Goal: Task Accomplishment & Management: Manage account settings

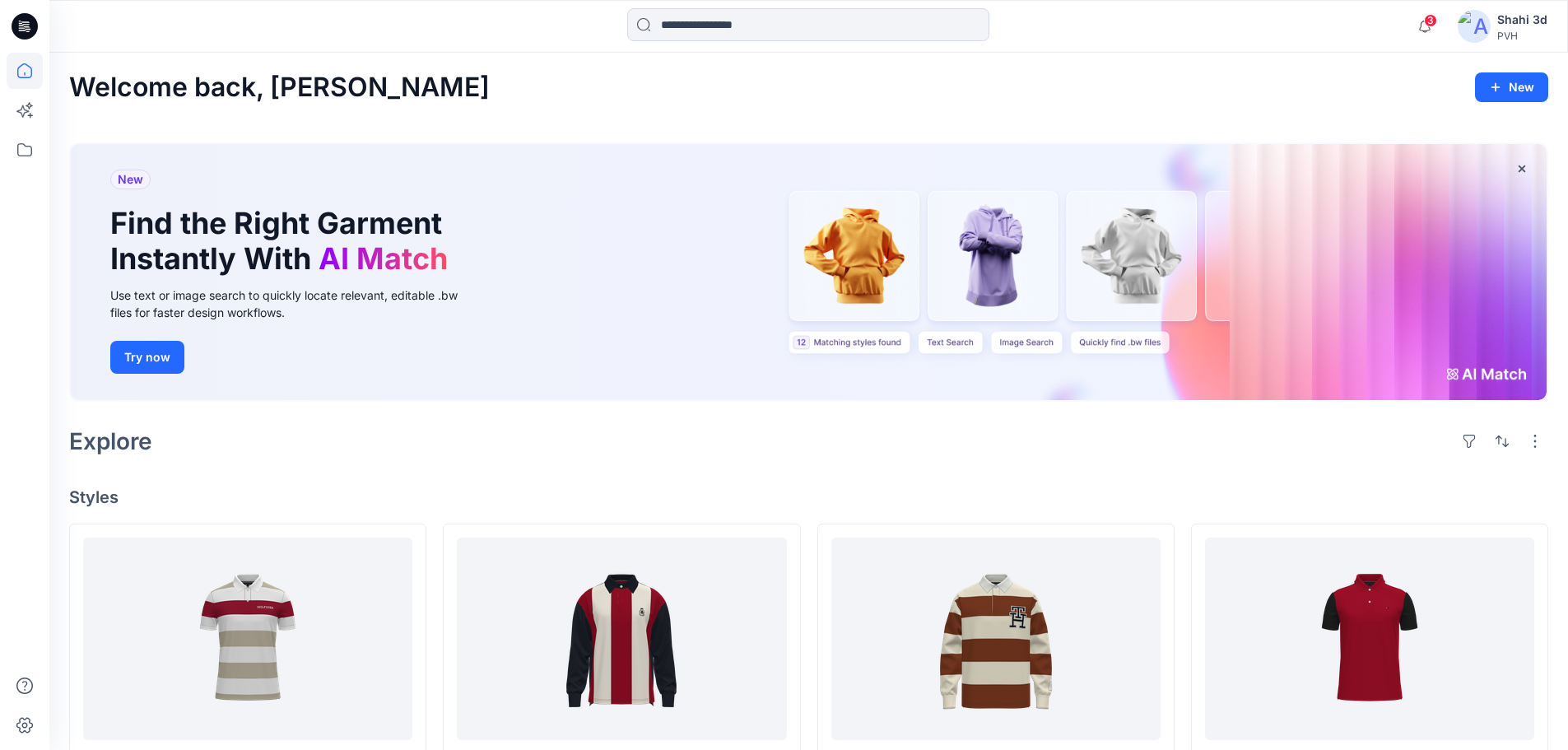
scroll to position [7715, 0]
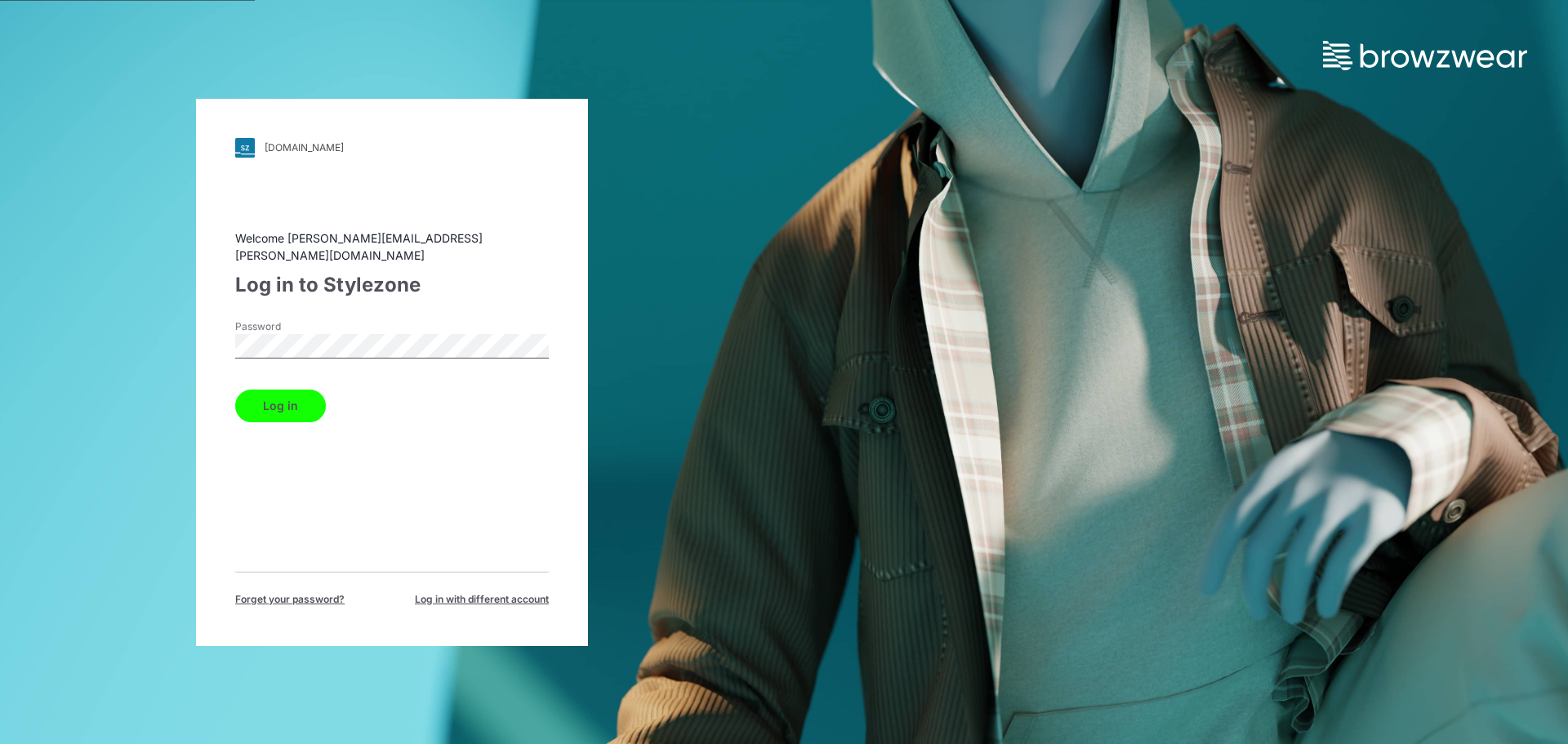
click at [285, 404] on button "Log in" at bounding box center [281, 406] width 90 height 33
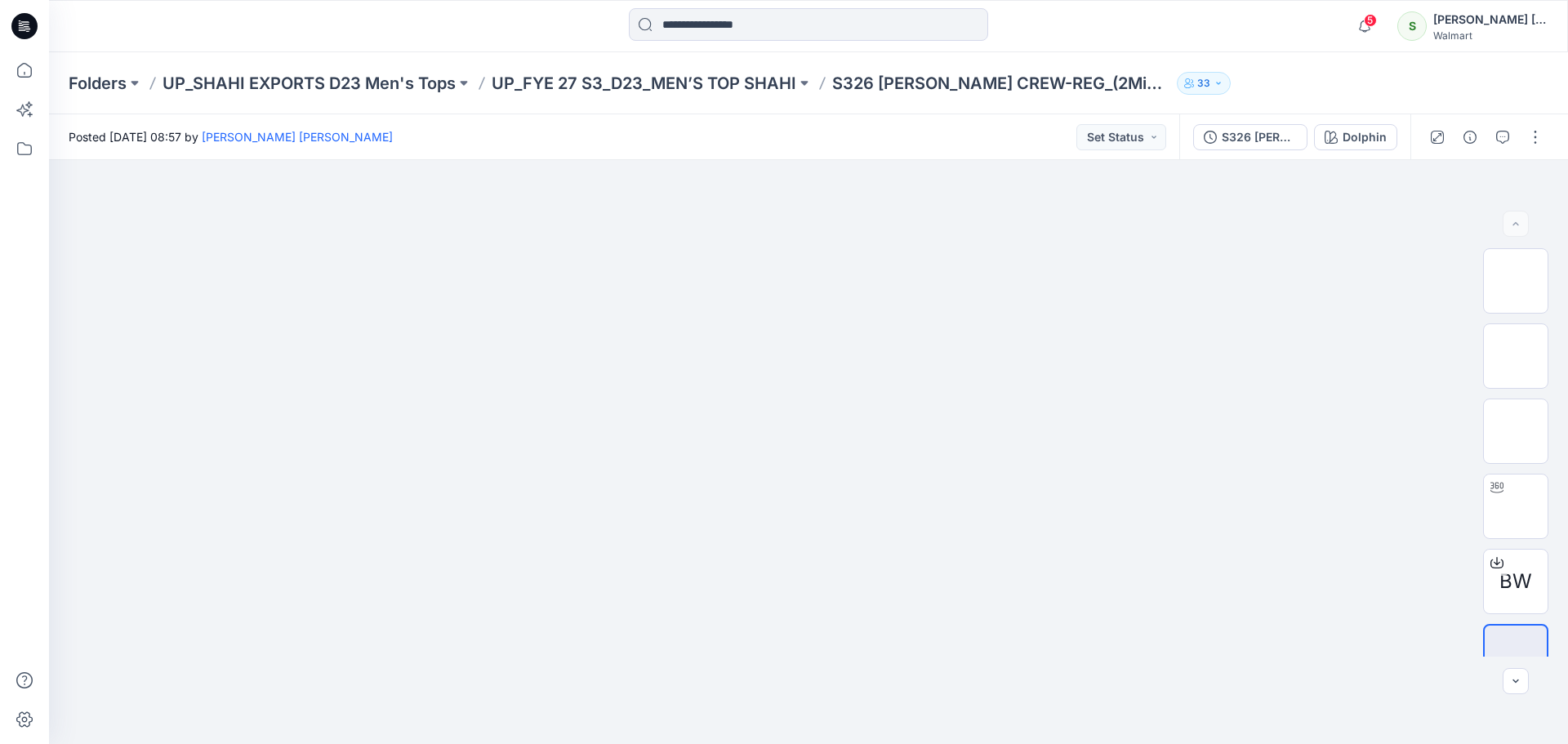
click at [25, 26] on icon at bounding box center [27, 26] width 7 height 1
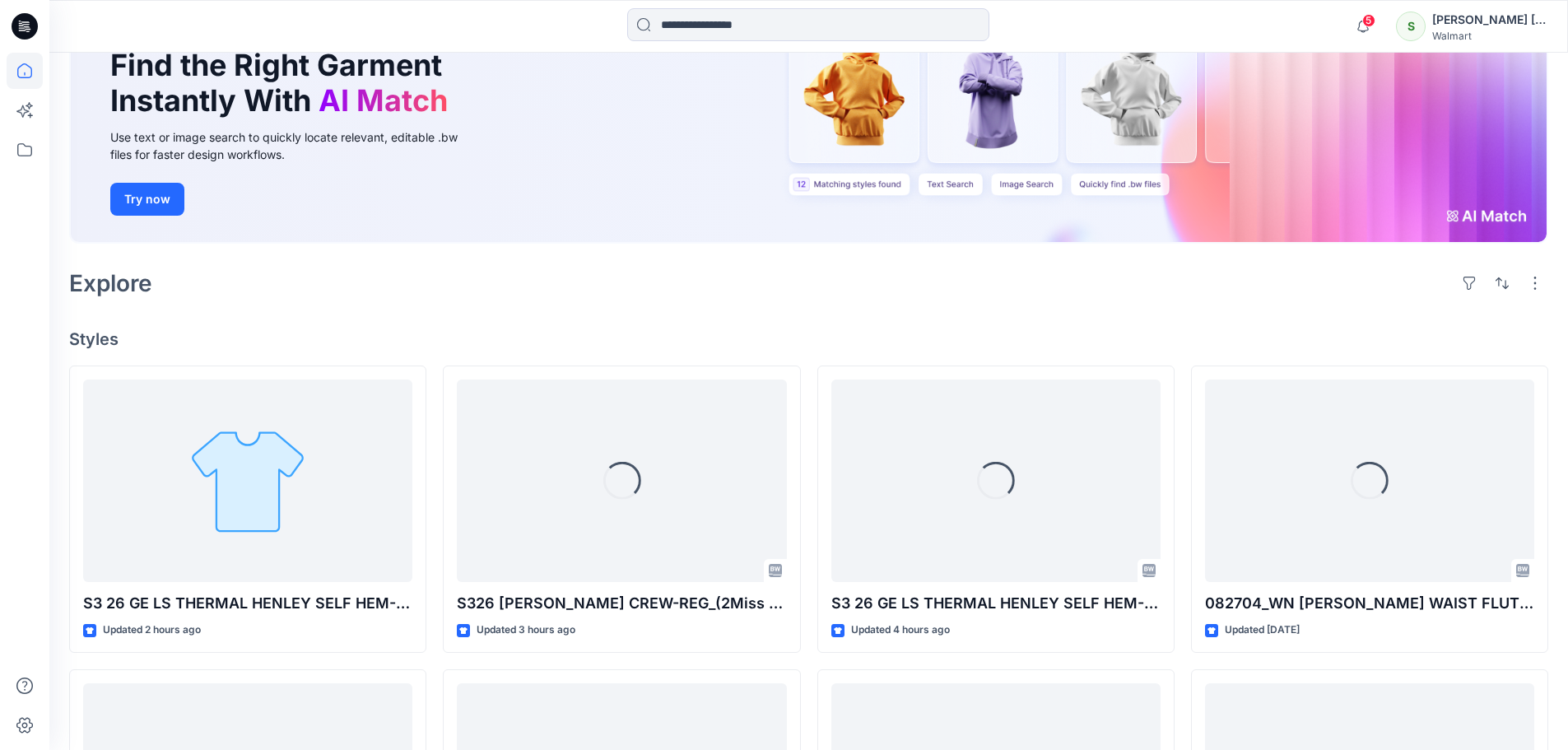
scroll to position [165, 0]
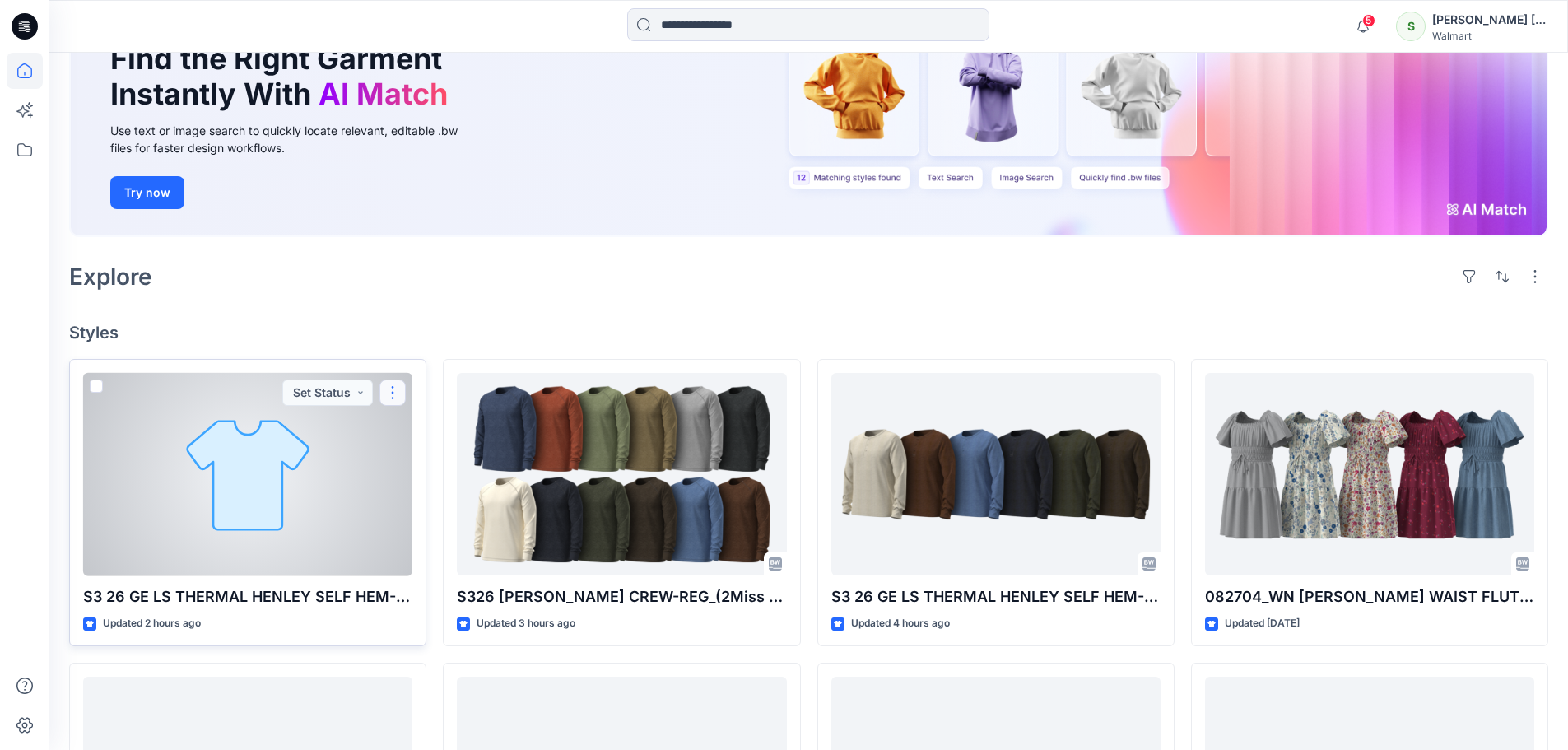
click at [393, 391] on button "button" at bounding box center [392, 392] width 26 height 26
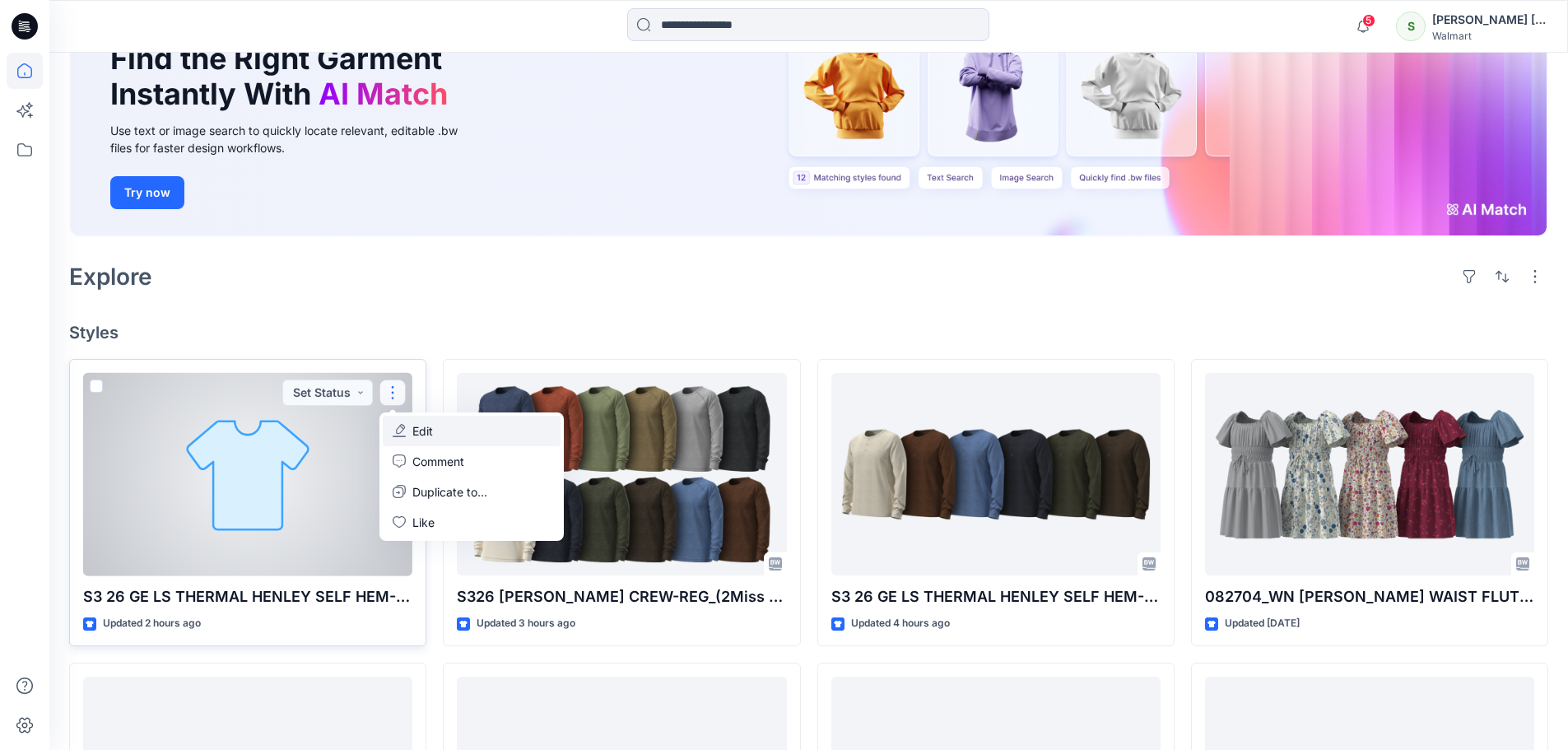
click at [414, 437] on p "Edit" at bounding box center [422, 431] width 20 height 17
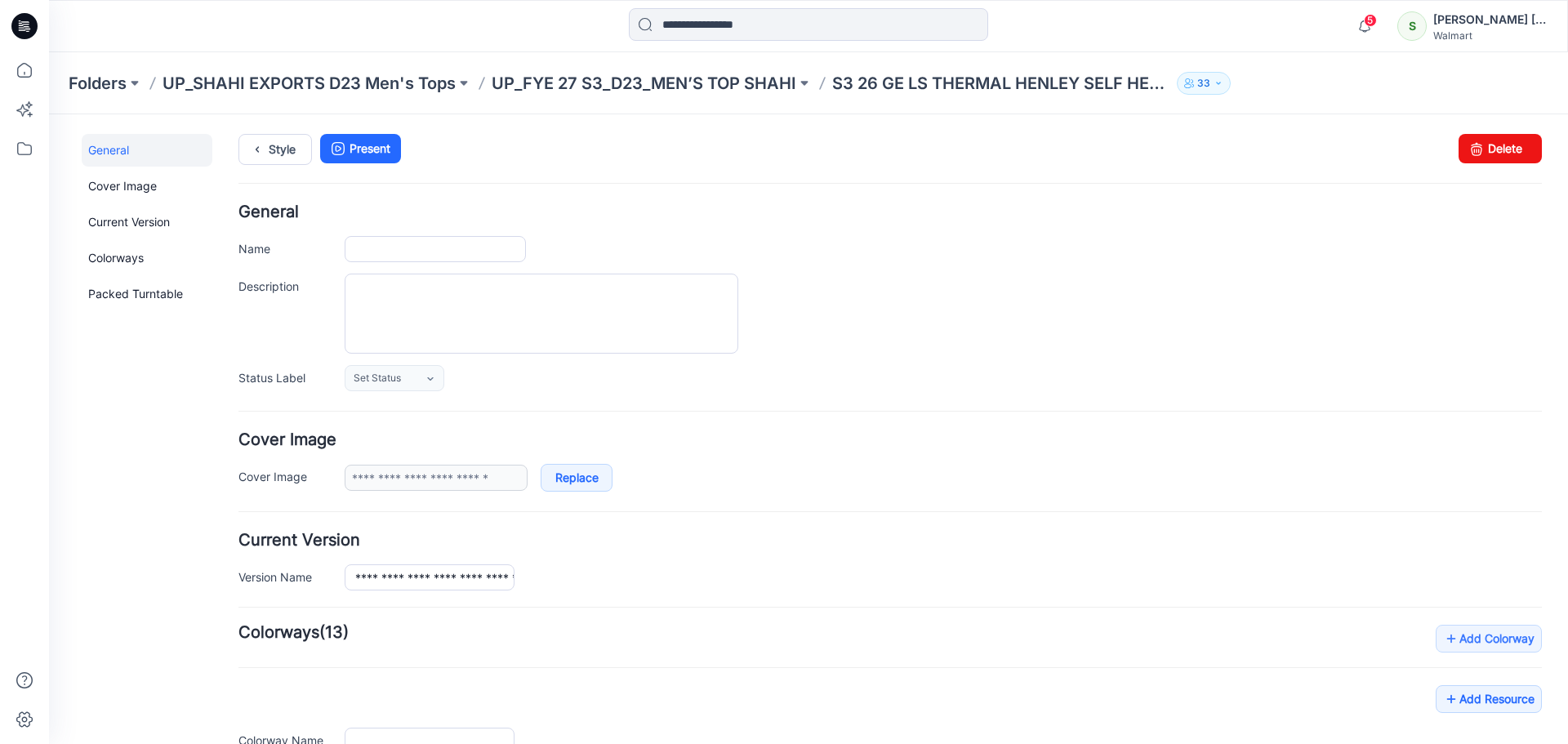
type input "**********"
type input "*********"
type input "**********"
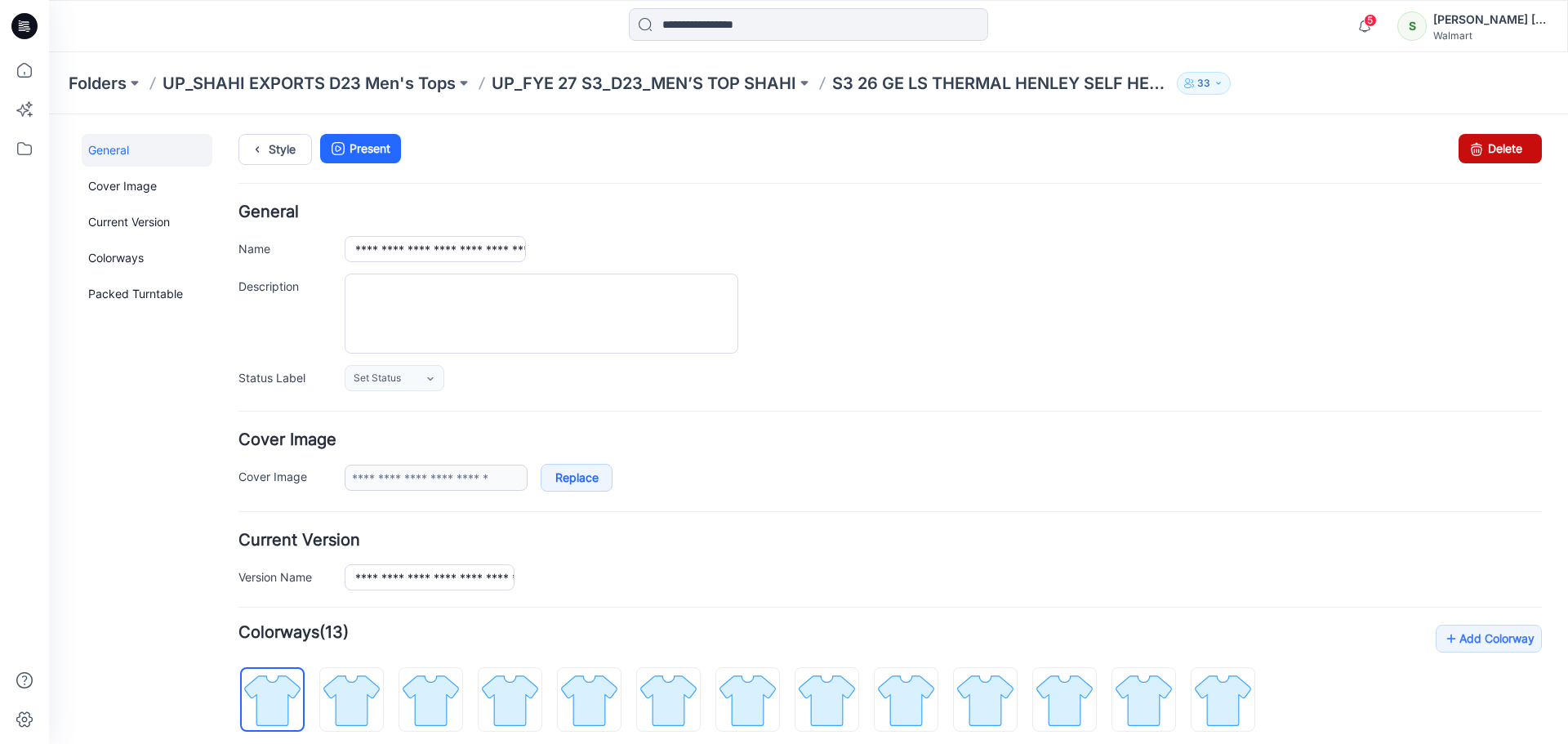
drag, startPoint x: 1477, startPoint y: 150, endPoint x: 909, endPoint y: 183, distance: 569.0
click at [1477, 150] on link "Delete" at bounding box center [1500, 148] width 84 height 30
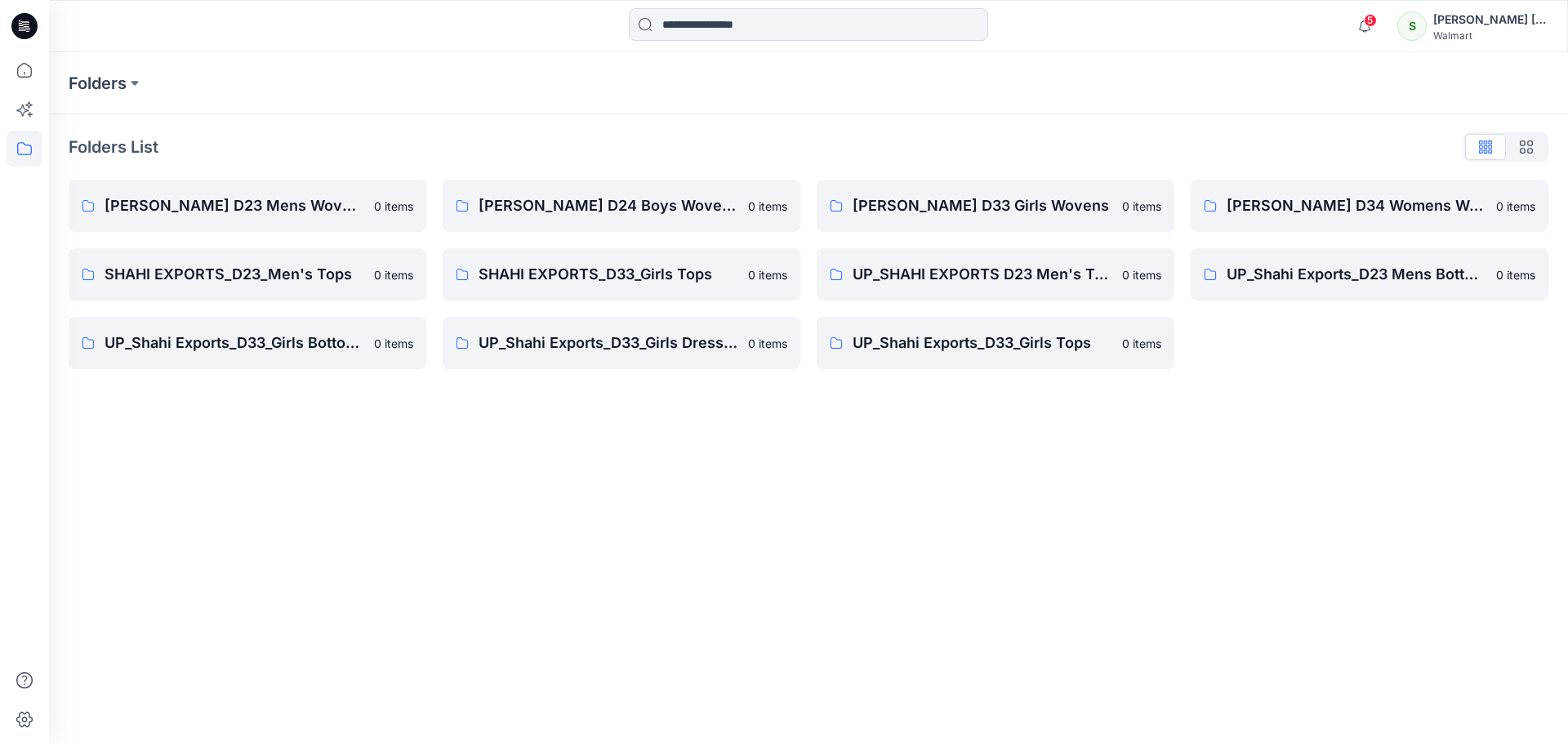
click at [25, 25] on icon at bounding box center [24, 26] width 26 height 52
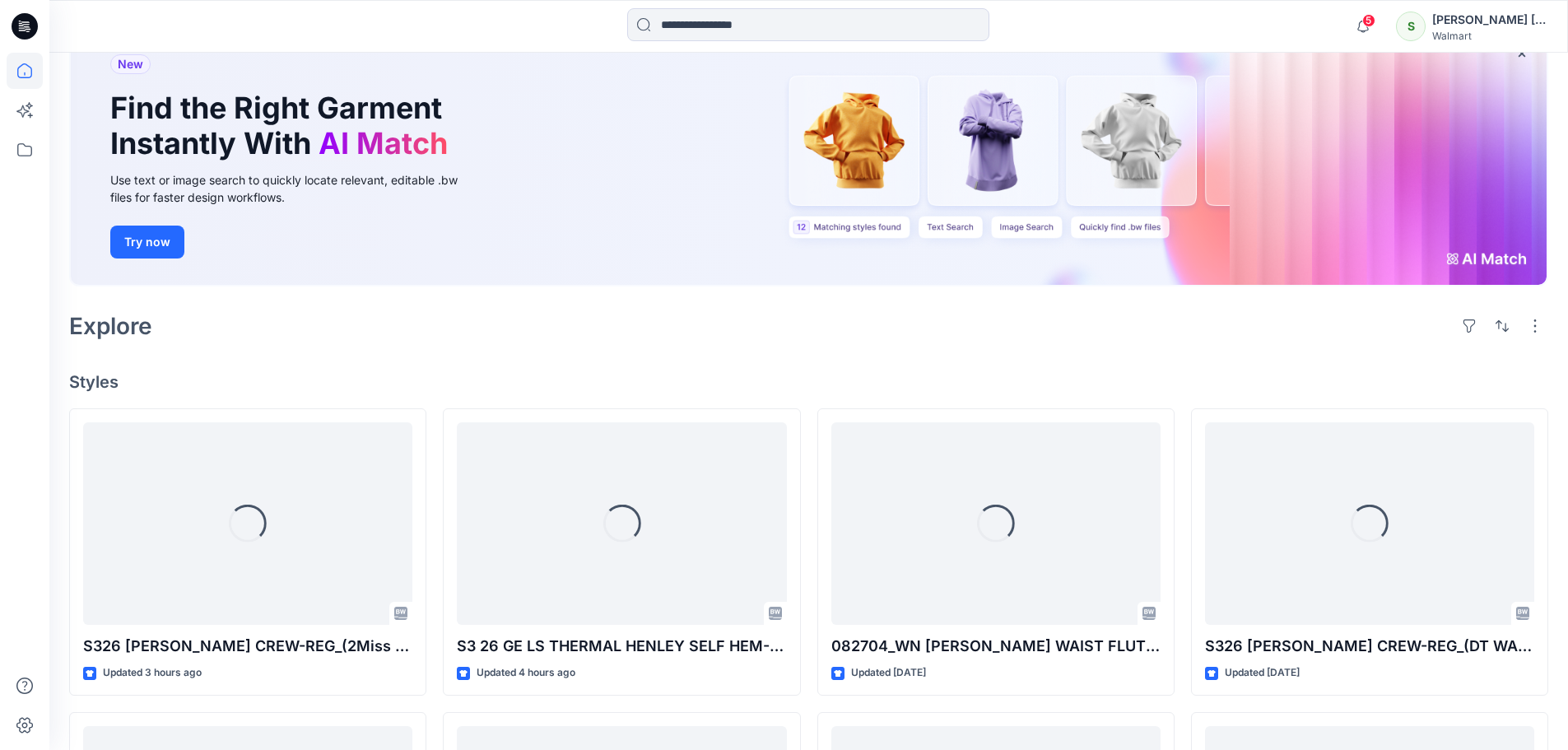
scroll to position [329, 0]
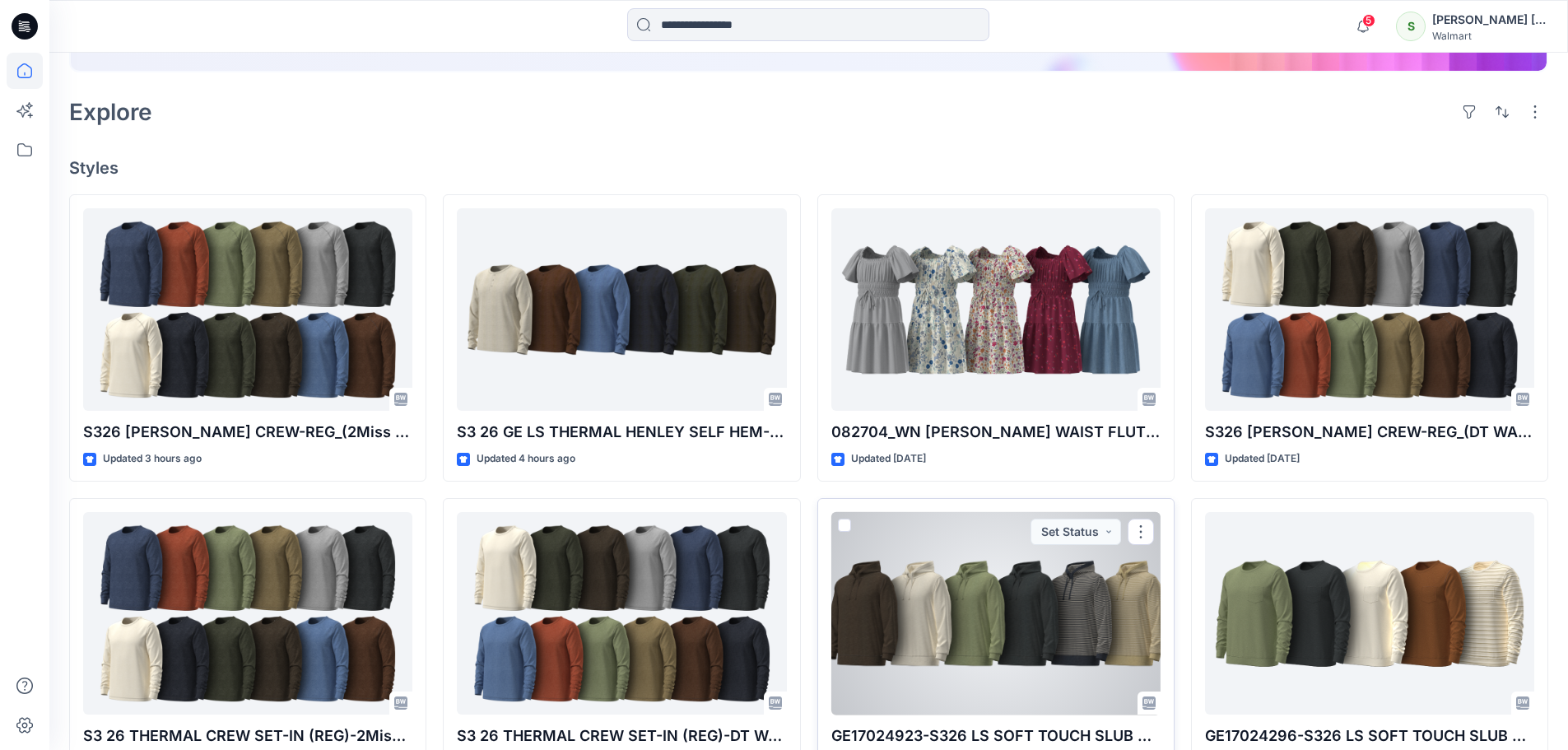
click at [1001, 617] on div at bounding box center [996, 614] width 329 height 203
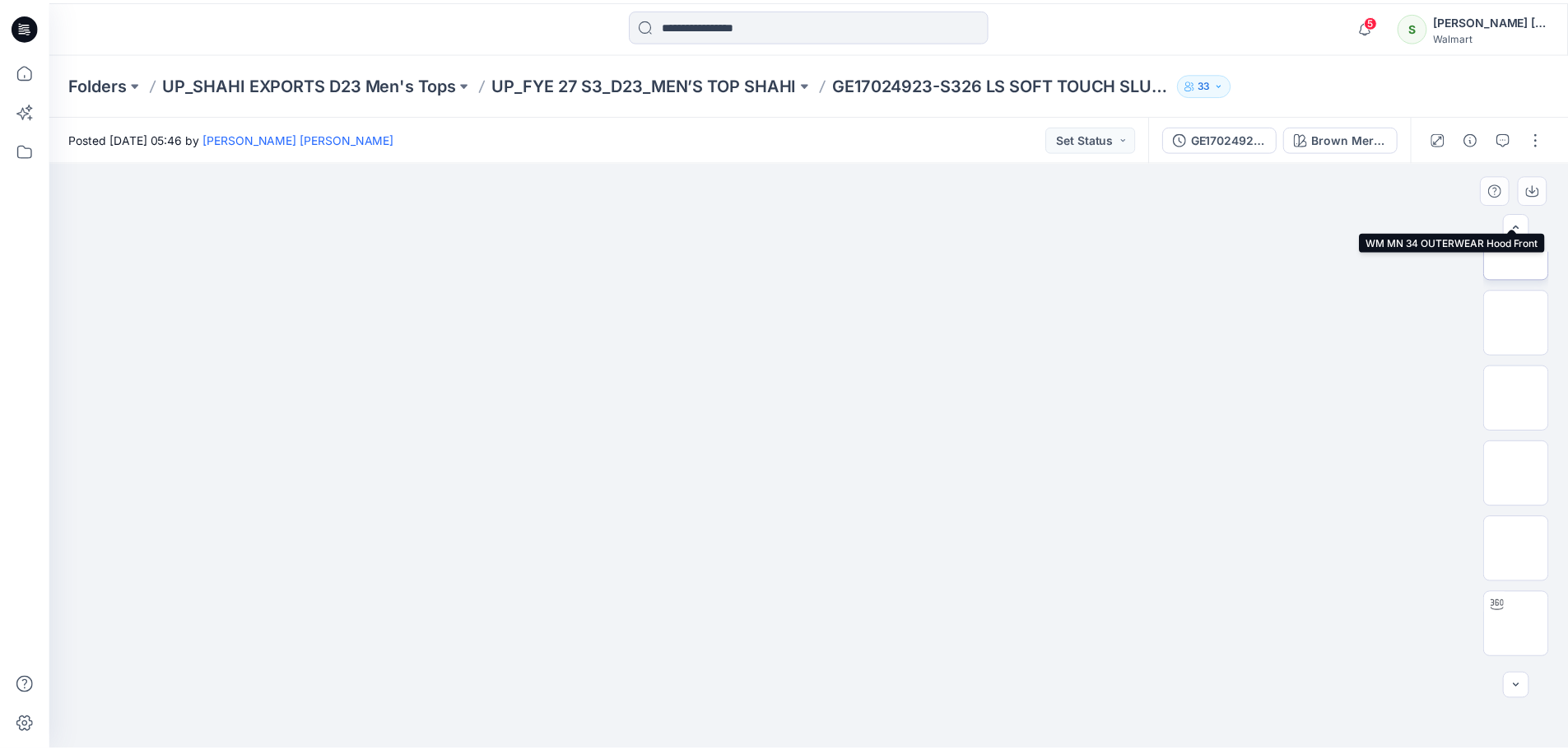
scroll to position [336, 0]
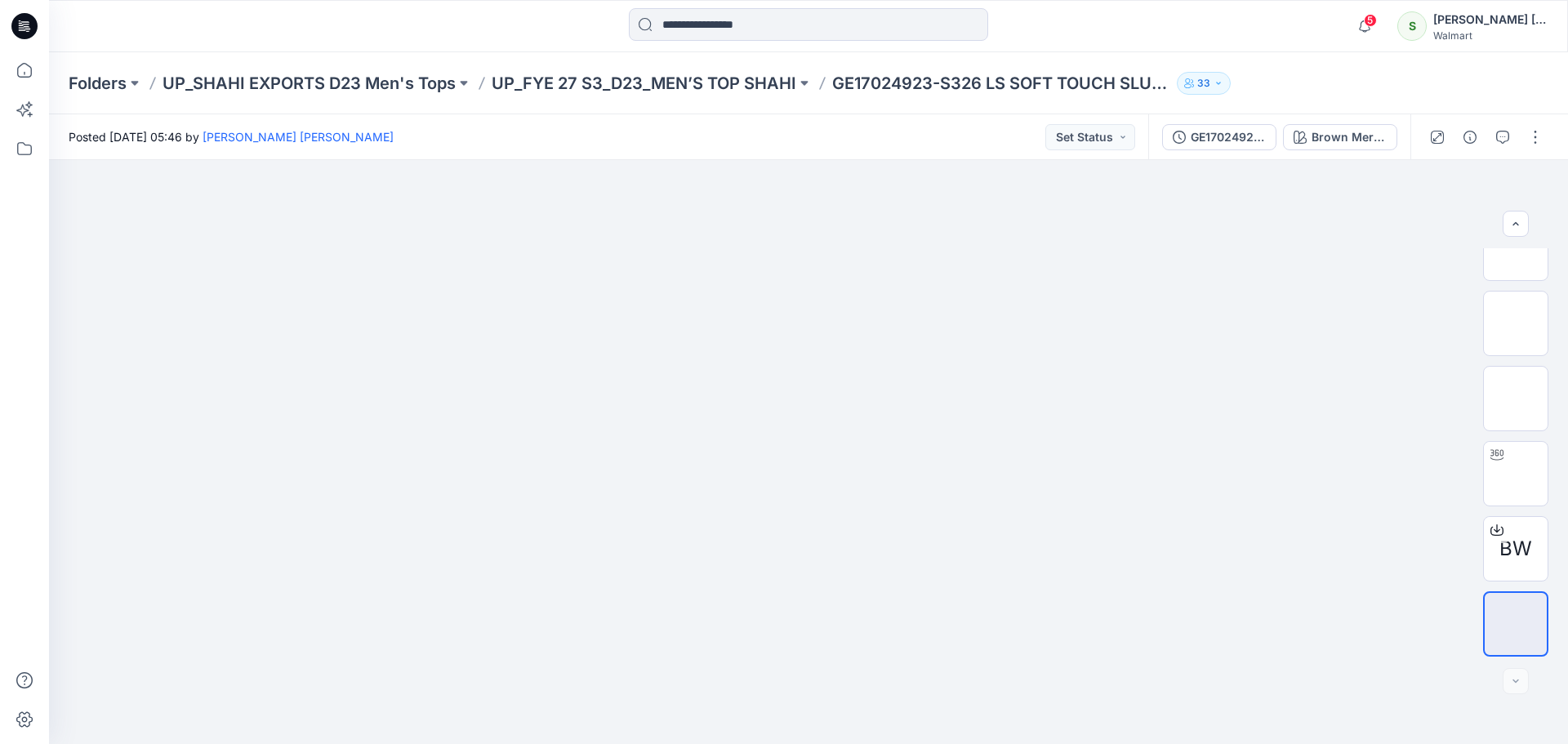
drag, startPoint x: 28, startPoint y: 22, endPoint x: 67, endPoint y: 33, distance: 40.5
click at [29, 22] on icon at bounding box center [25, 21] width 8 height 1
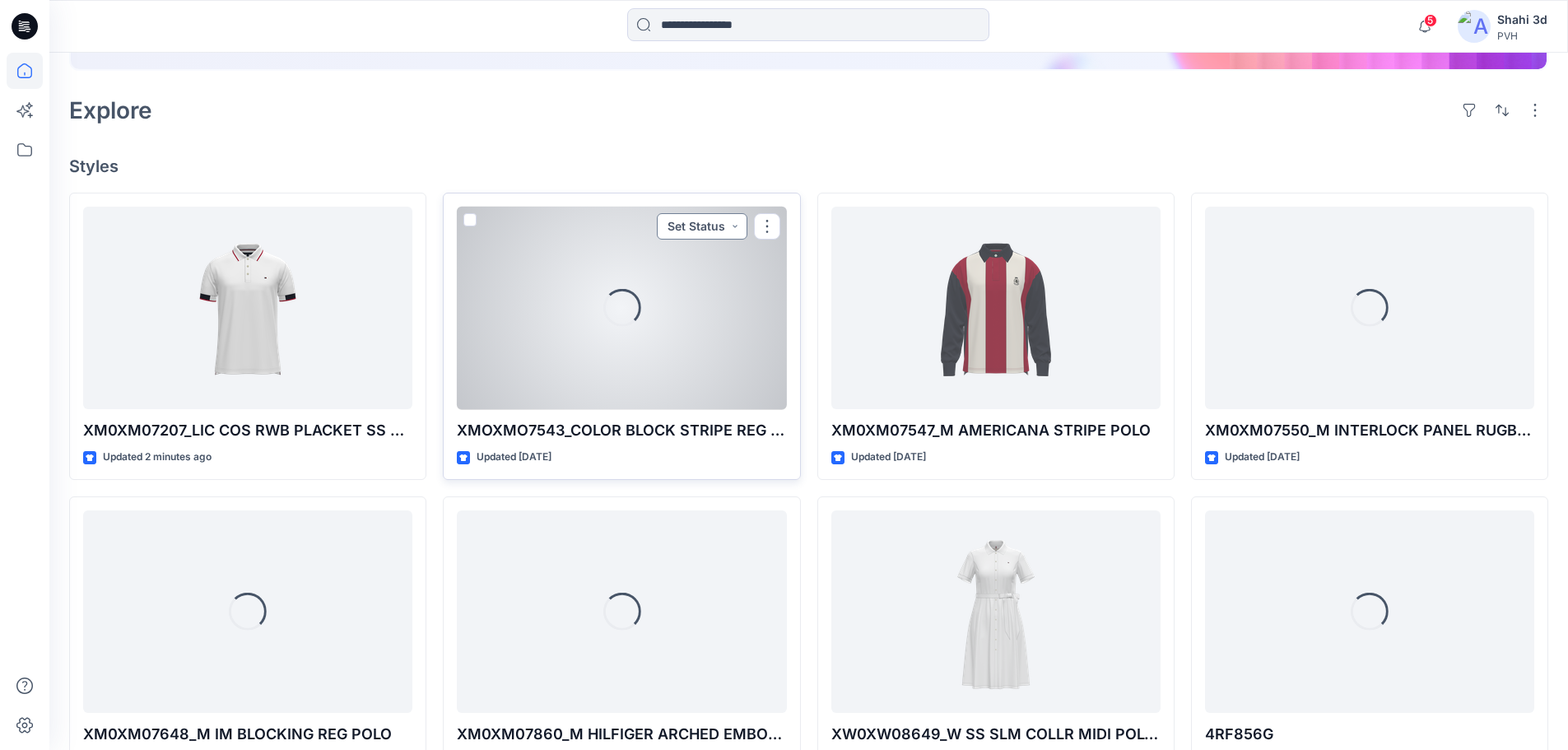
scroll to position [329, 0]
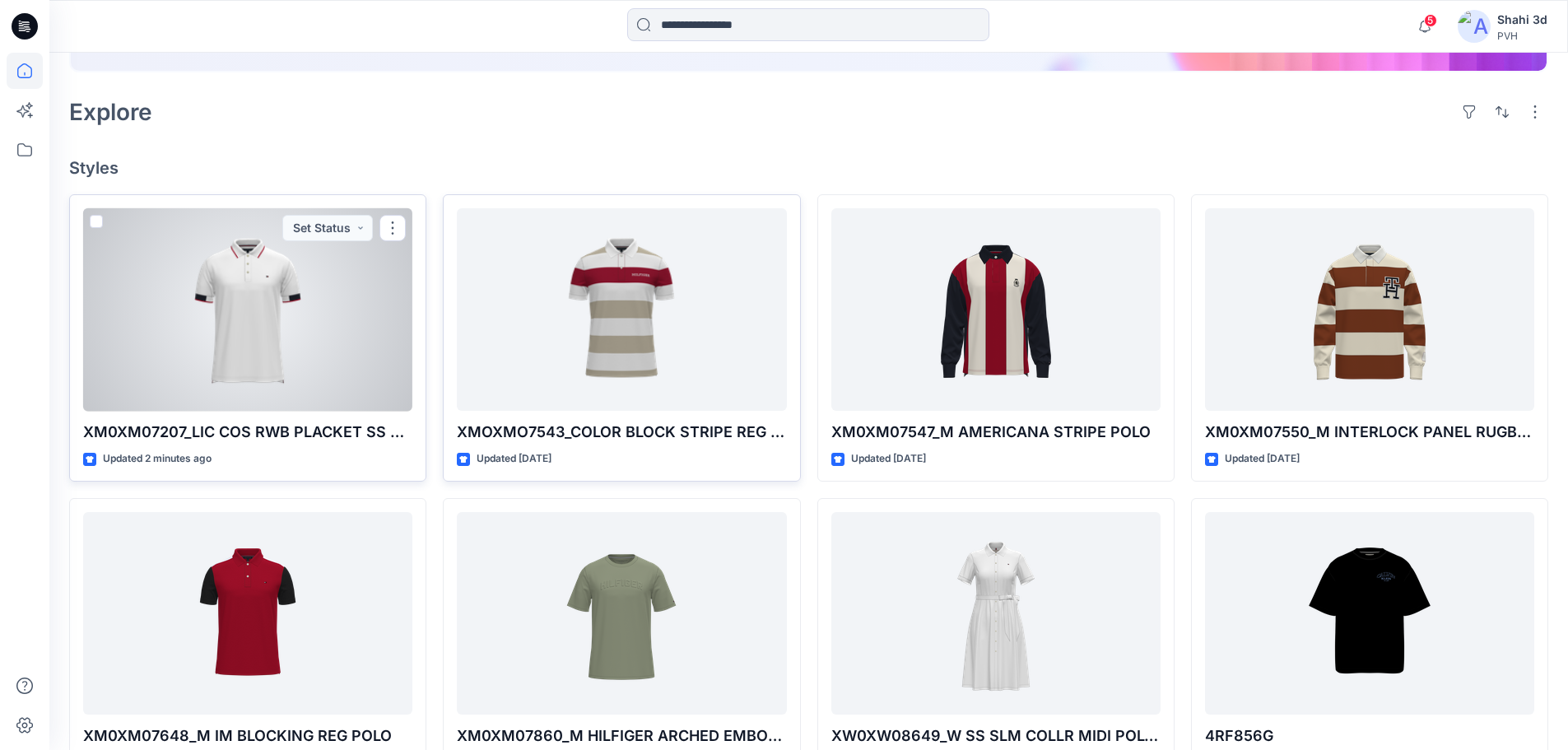
click at [349, 323] on div at bounding box center [248, 310] width 329 height 203
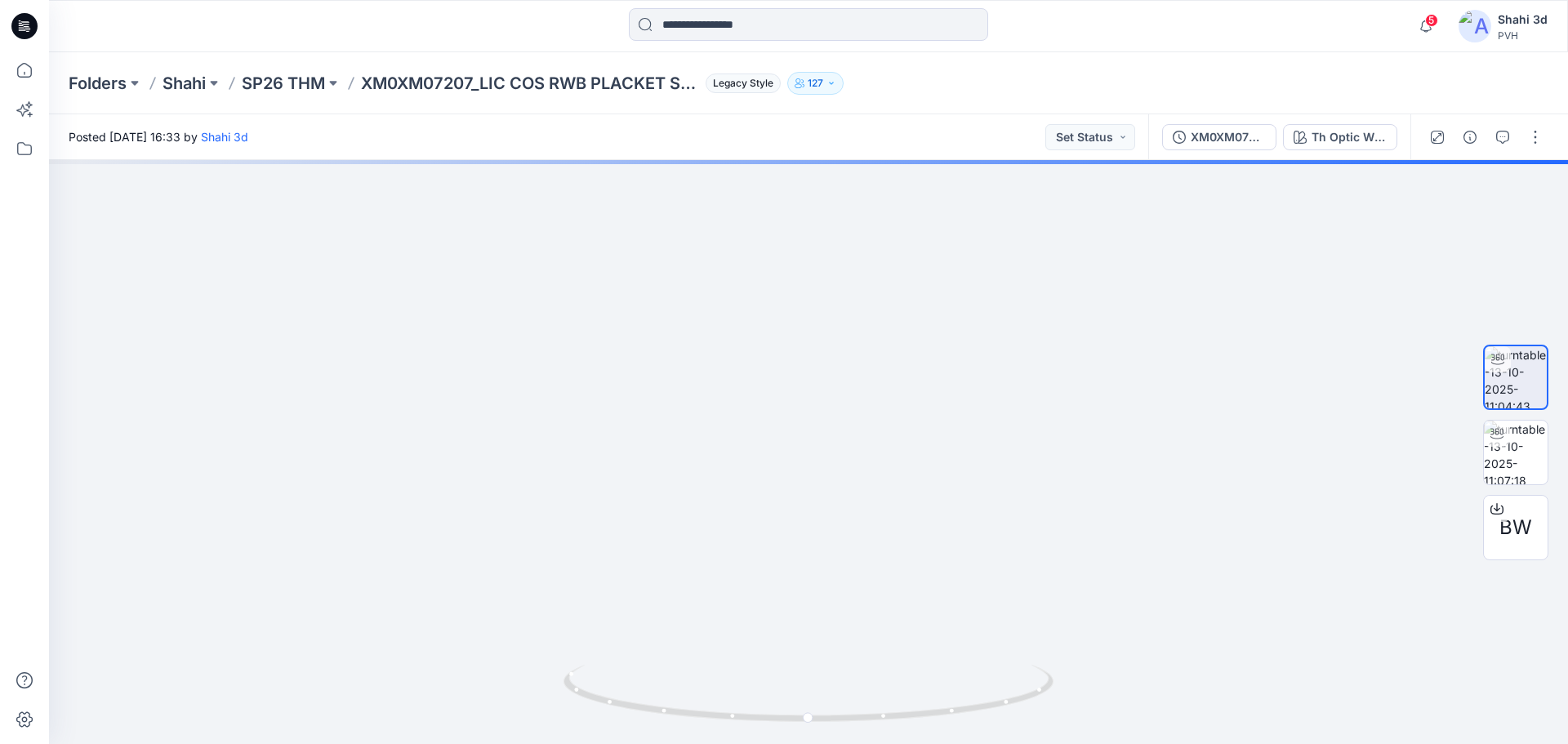
click at [17, 26] on icon at bounding box center [24, 26] width 26 height 26
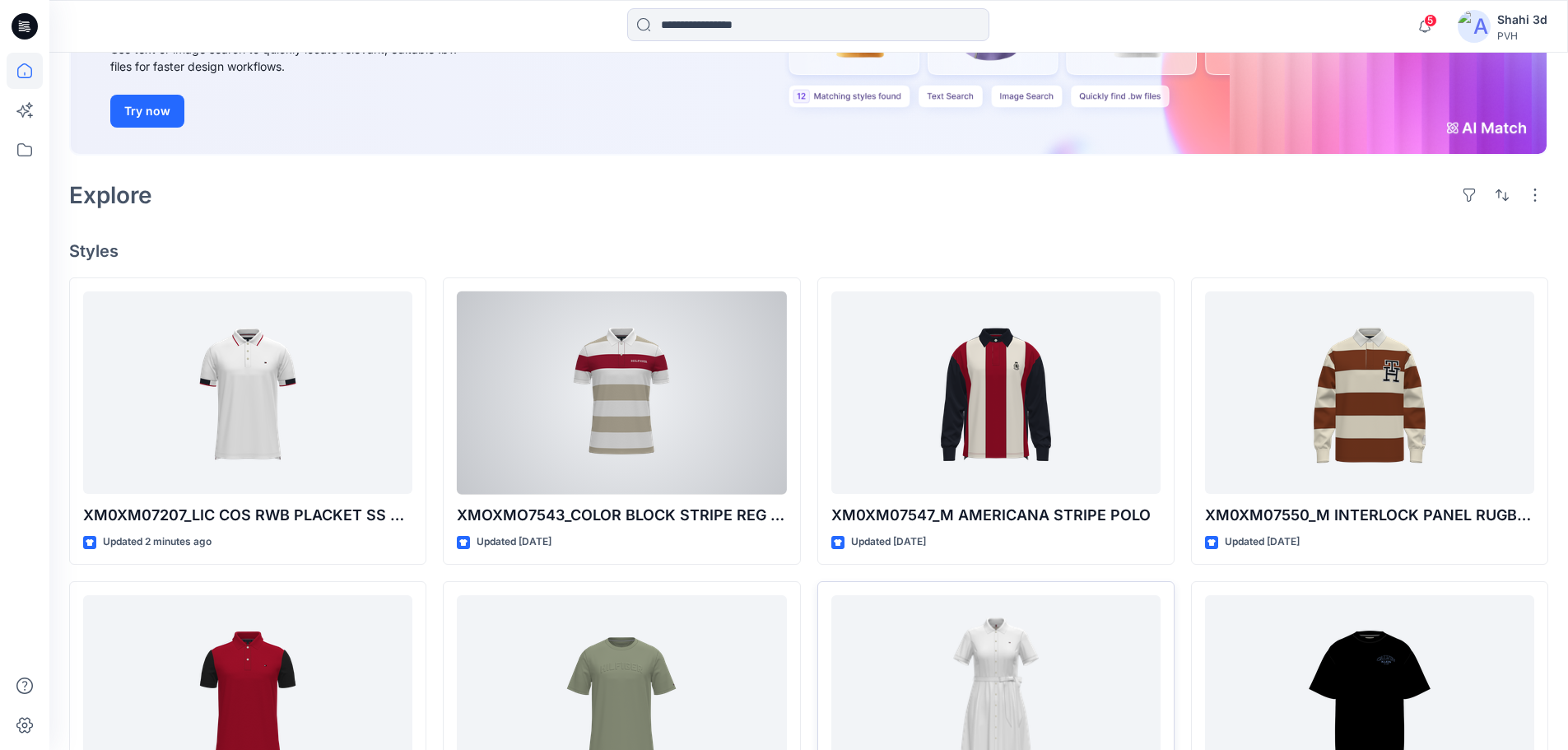
scroll to position [247, 0]
